Goal: Register for event/course

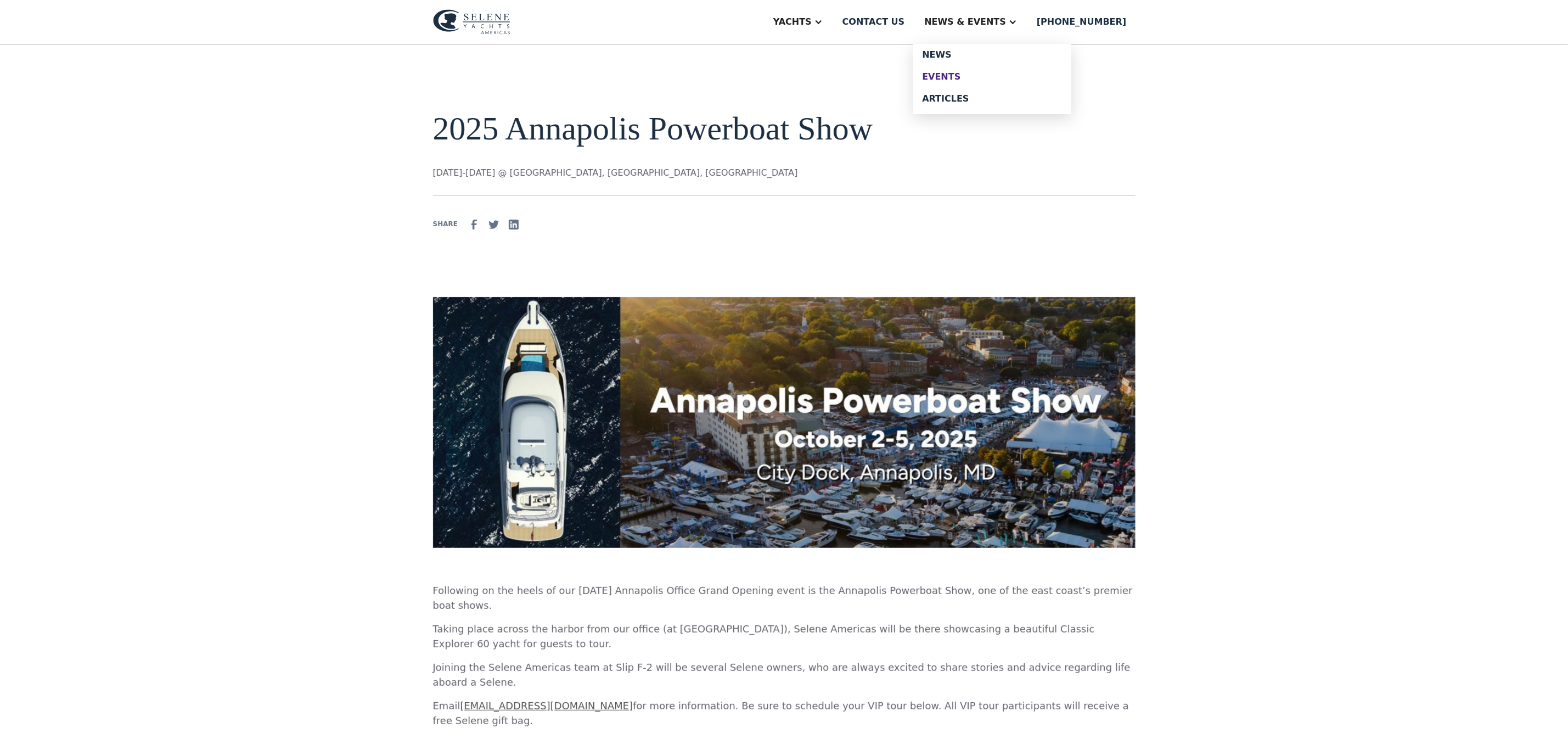
click at [973, 73] on div "Events" at bounding box center [992, 76] width 140 height 9
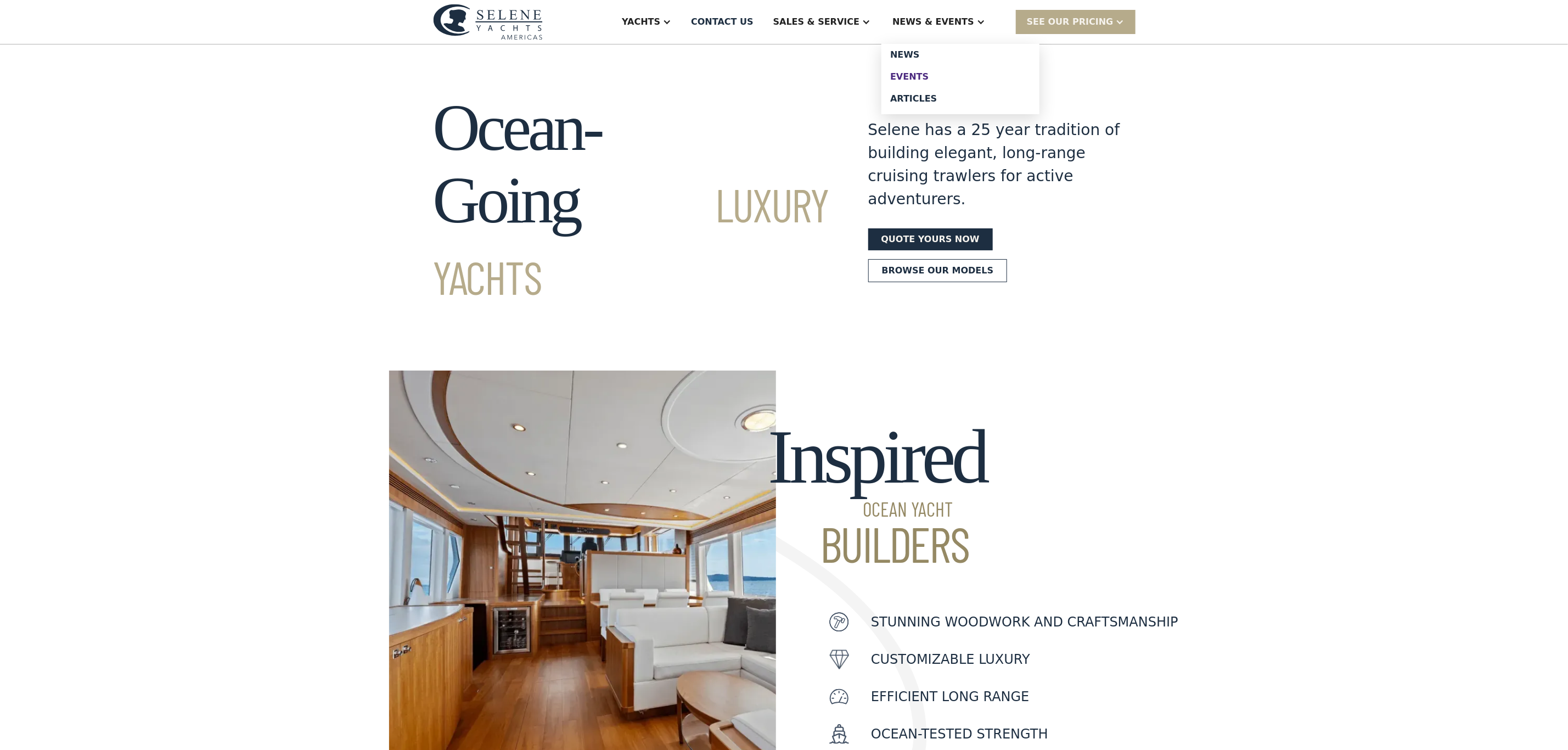
click at [934, 79] on div "Events" at bounding box center [960, 76] width 140 height 9
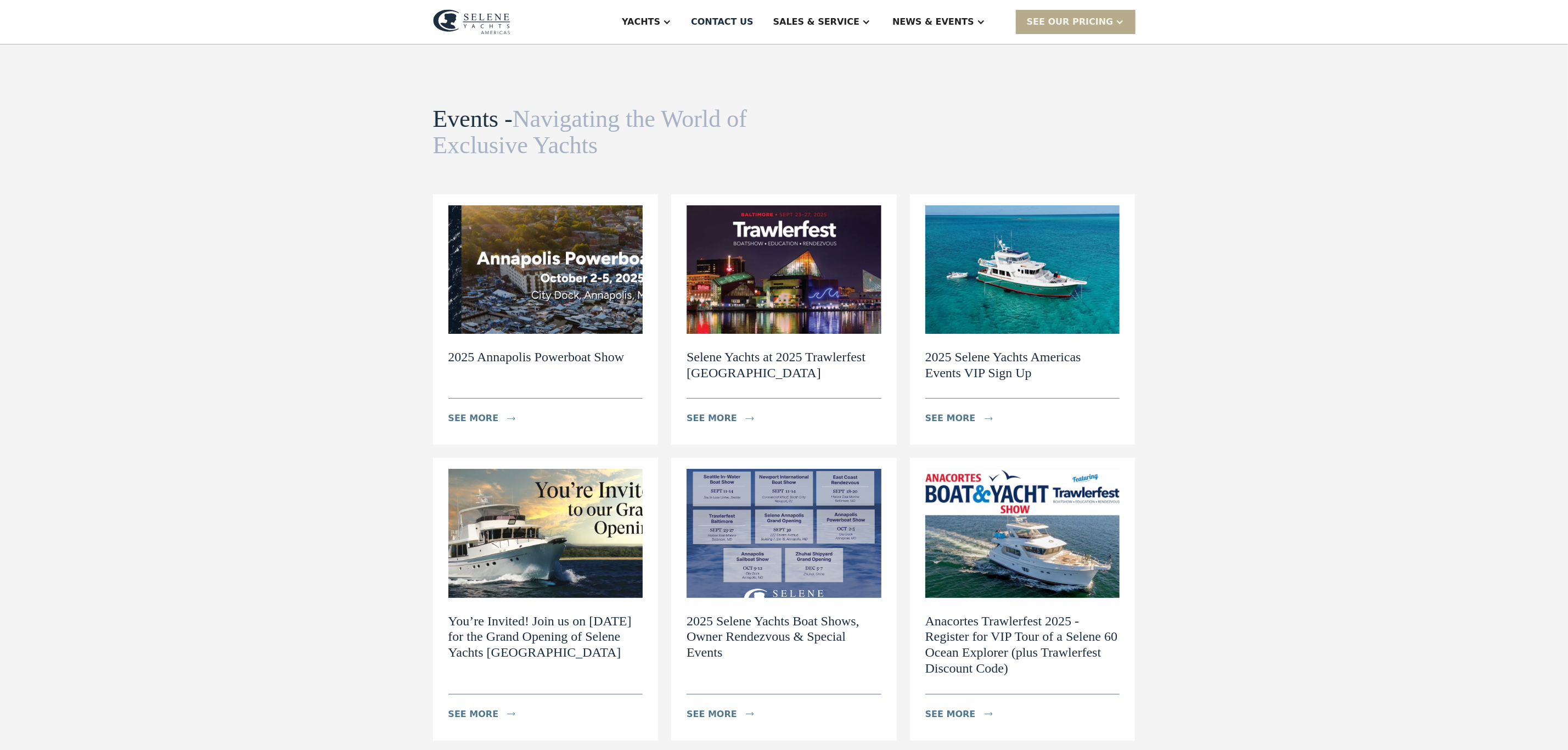
click at [980, 265] on img at bounding box center [1023, 269] width 195 height 128
